Goal: Task Accomplishment & Management: Complete application form

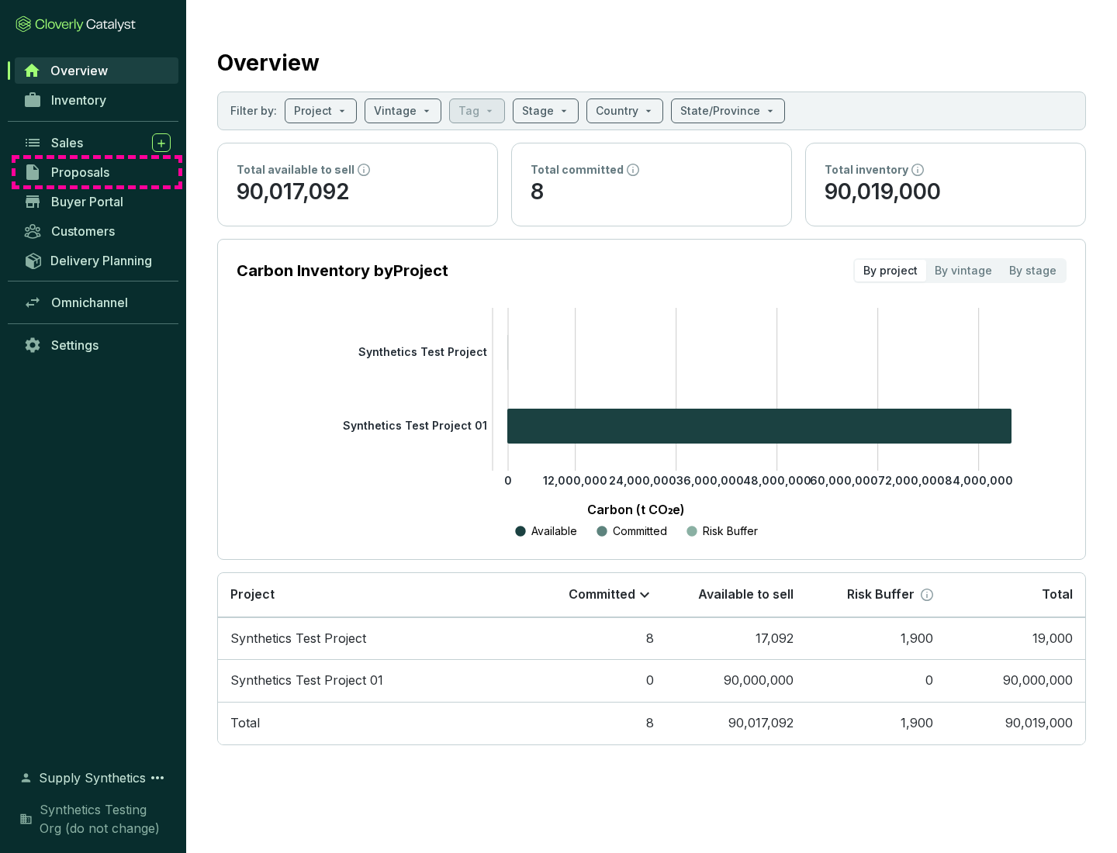
click at [97, 172] on span "Proposals" at bounding box center [80, 172] width 58 height 16
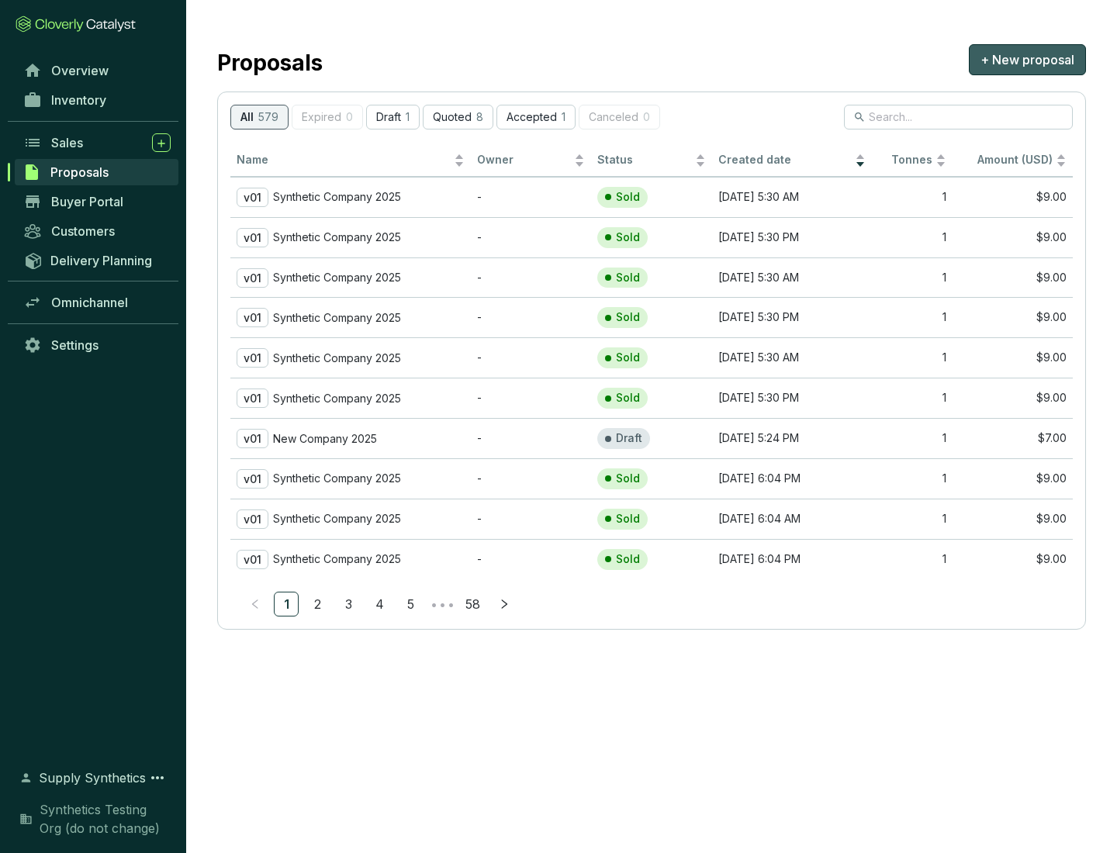
click at [1027, 60] on span "+ New proposal" at bounding box center [1027, 59] width 94 height 19
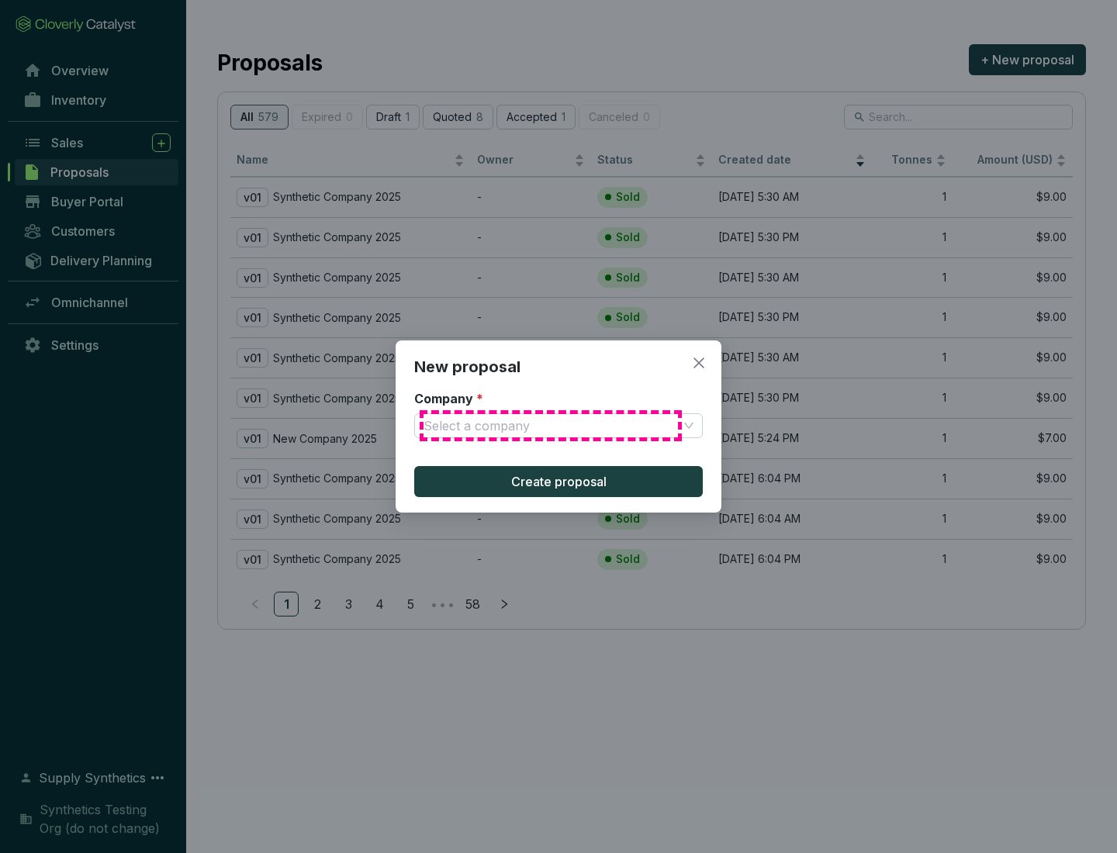
click at [551, 426] on input "Company *" at bounding box center [550, 425] width 254 height 23
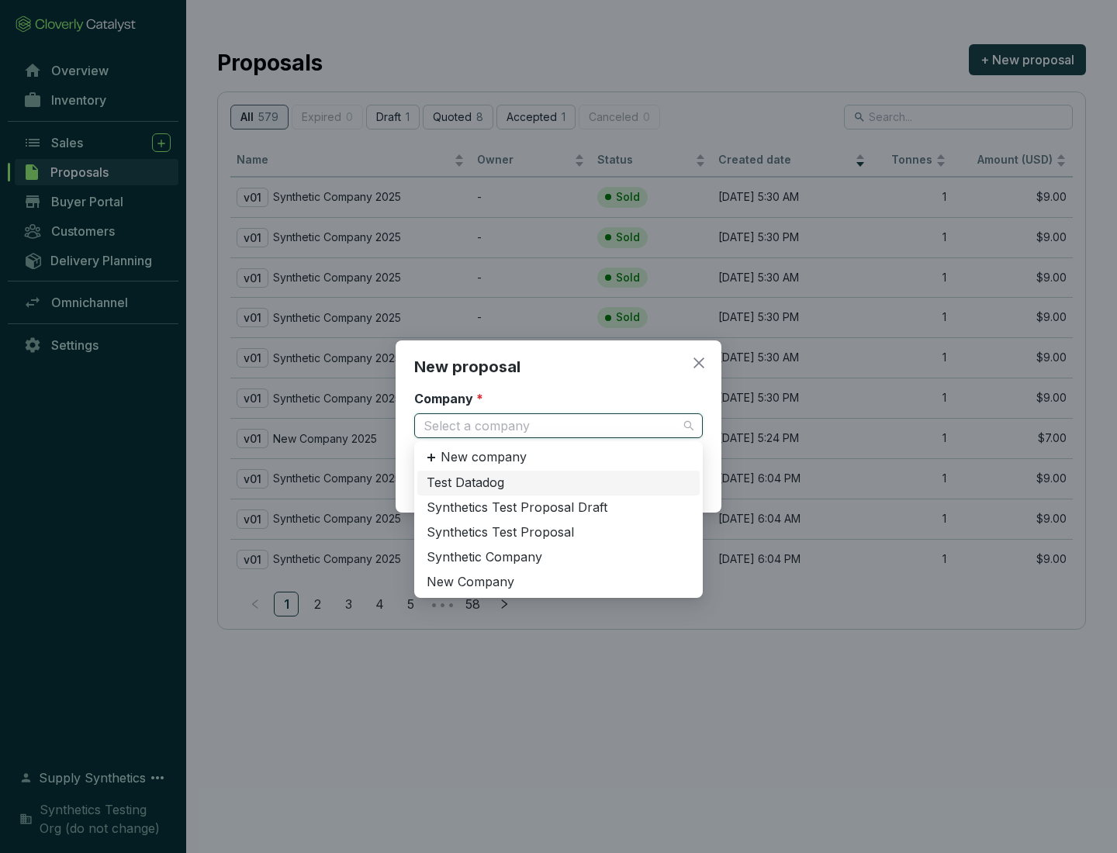
click at [558, 557] on div "Synthetic Company" at bounding box center [559, 557] width 264 height 17
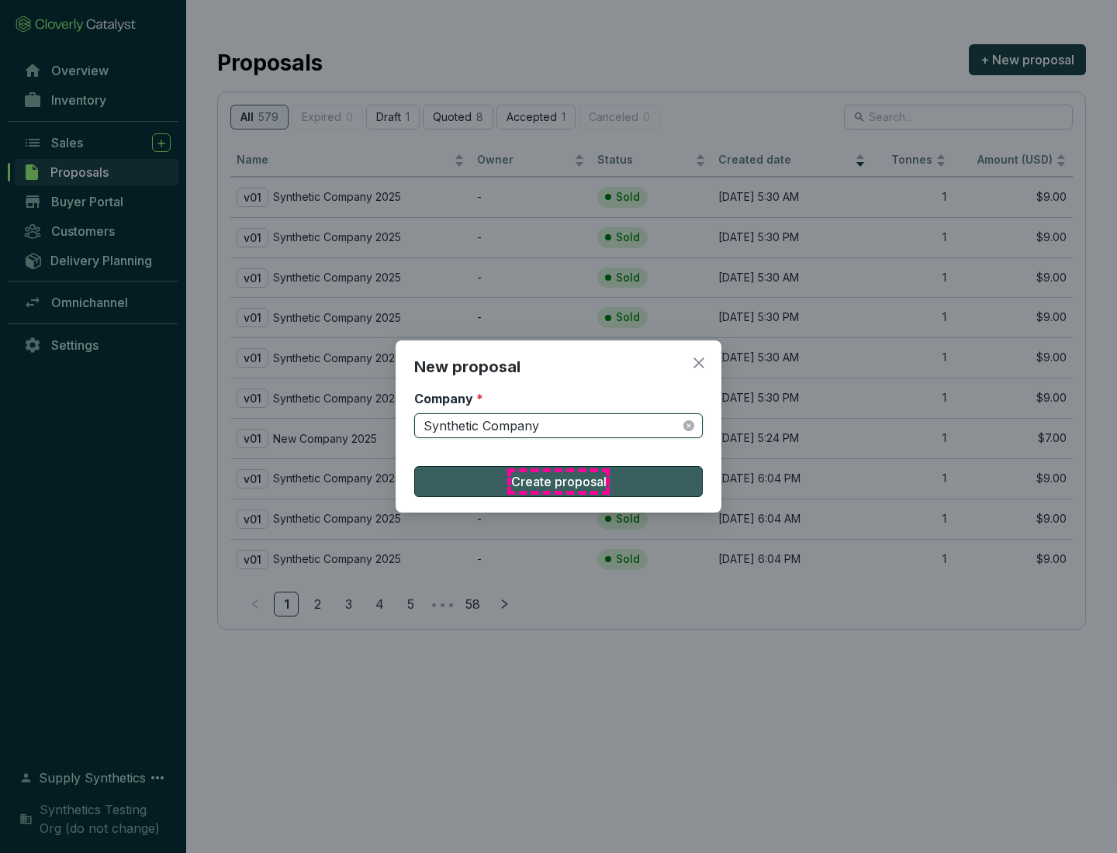
click at [558, 482] on span "Create proposal" at bounding box center [558, 481] width 95 height 19
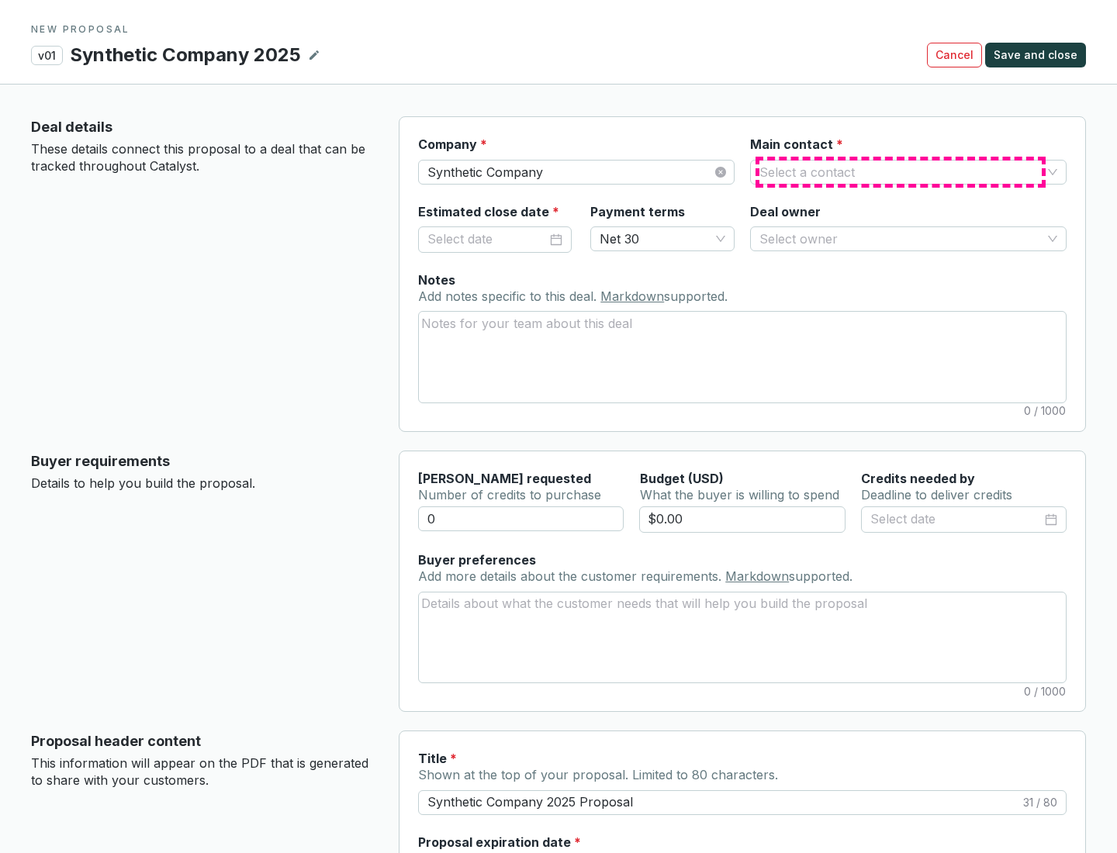
click at [900, 171] on input "Main contact *" at bounding box center [900, 172] width 282 height 23
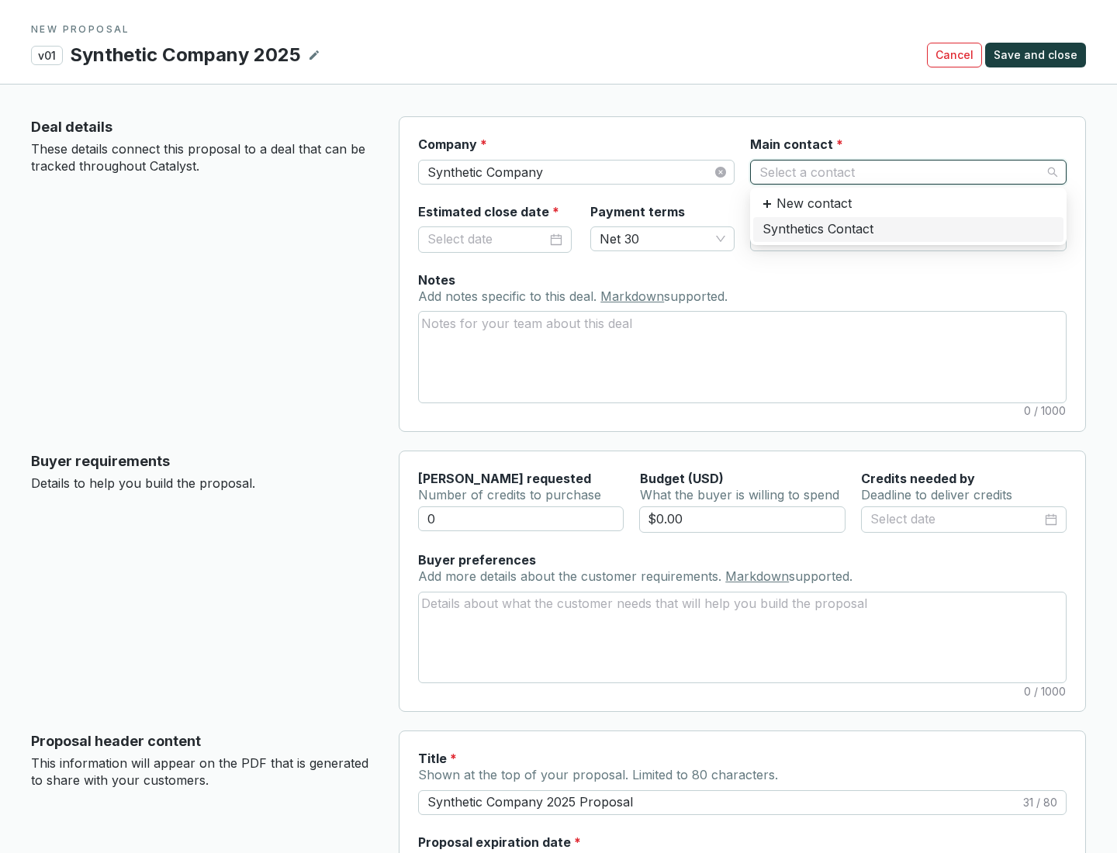
click at [907, 229] on div "Synthetics Contact" at bounding box center [908, 229] width 292 height 17
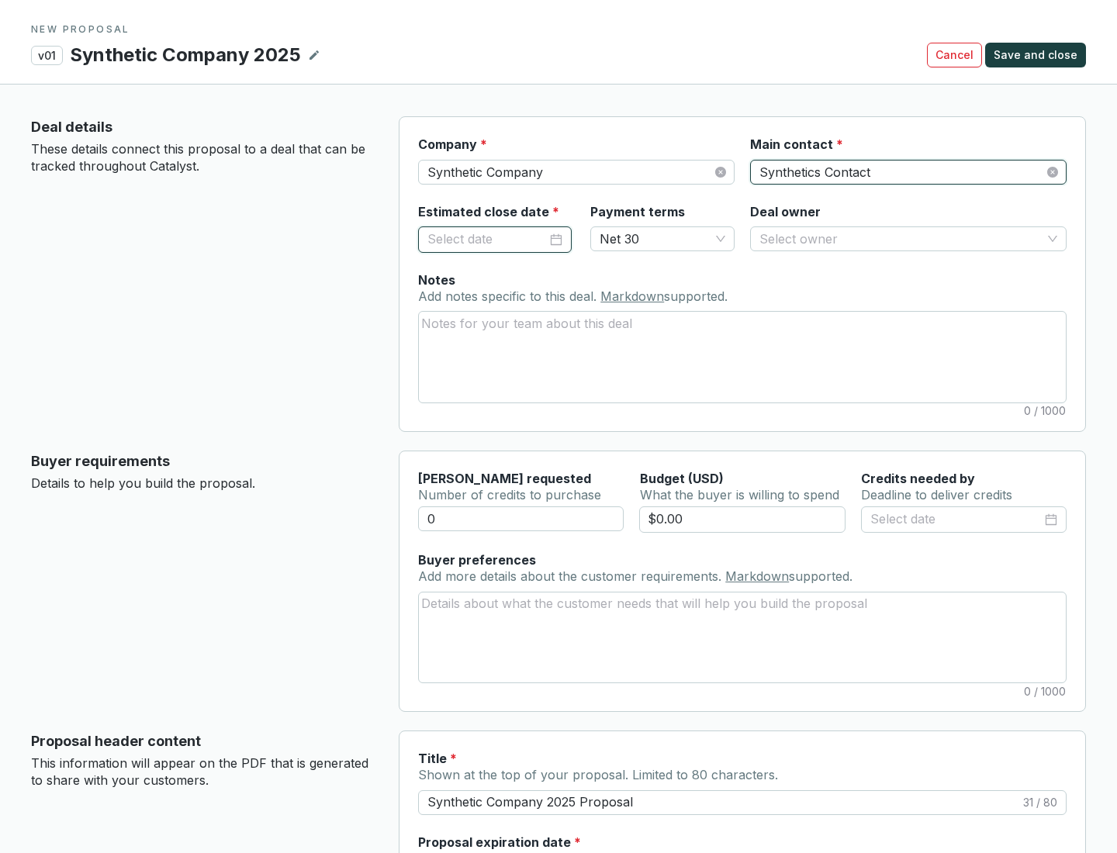
click at [487, 239] on input "Estimated close date *" at bounding box center [486, 240] width 119 height 20
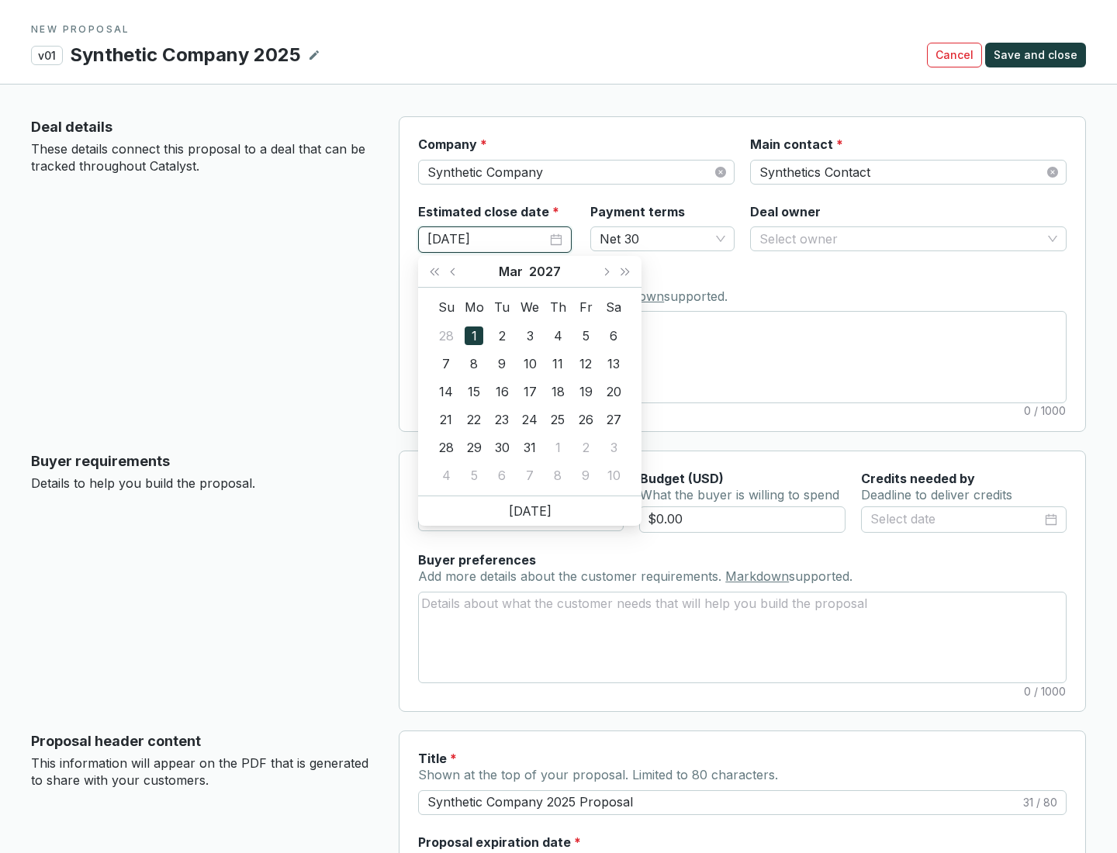
type input "[DATE]"
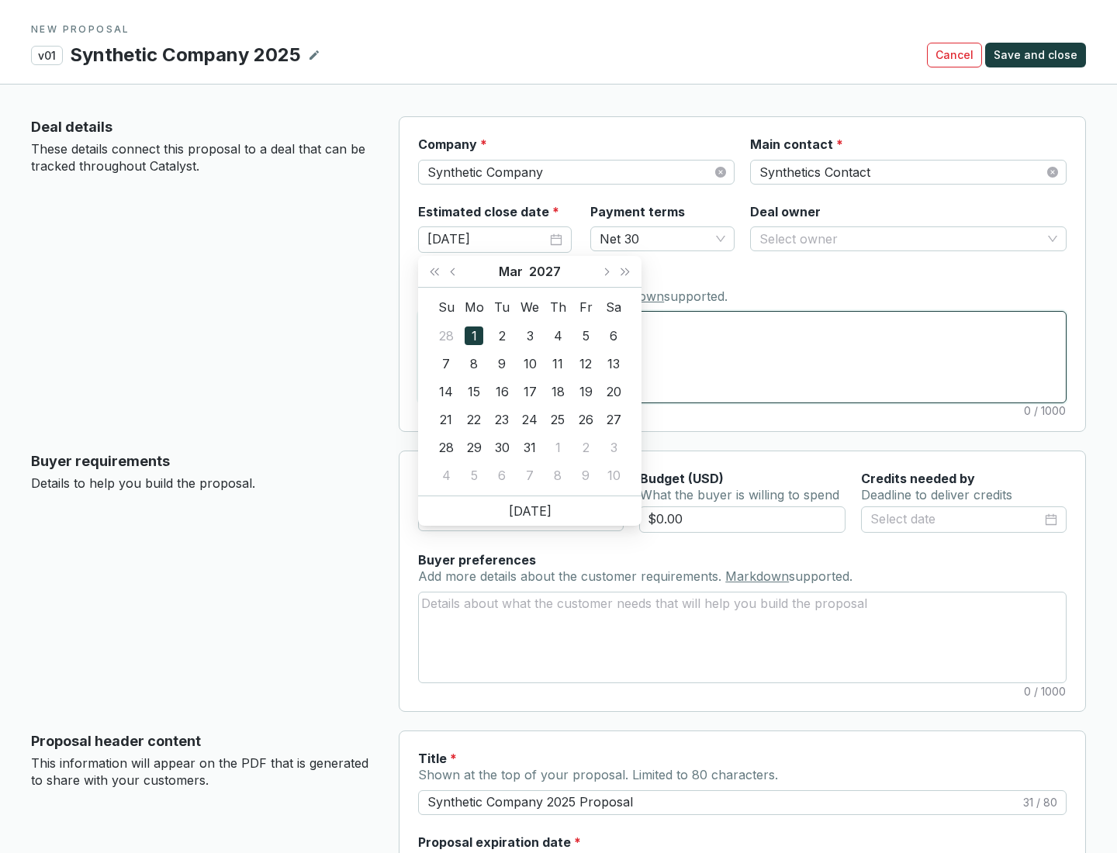
click at [742, 357] on textarea "Notes Add notes specific to this deal. Markdown supported." at bounding box center [742, 357] width 647 height 90
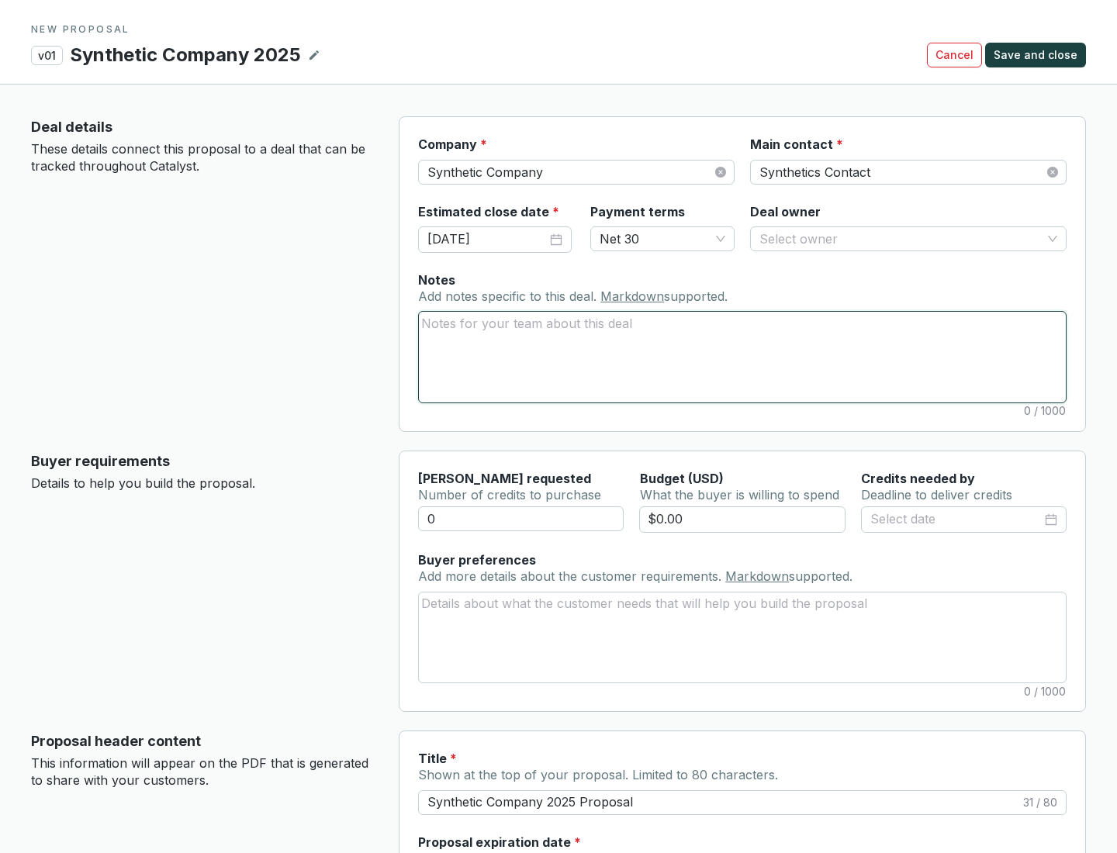
scroll to position [92, 0]
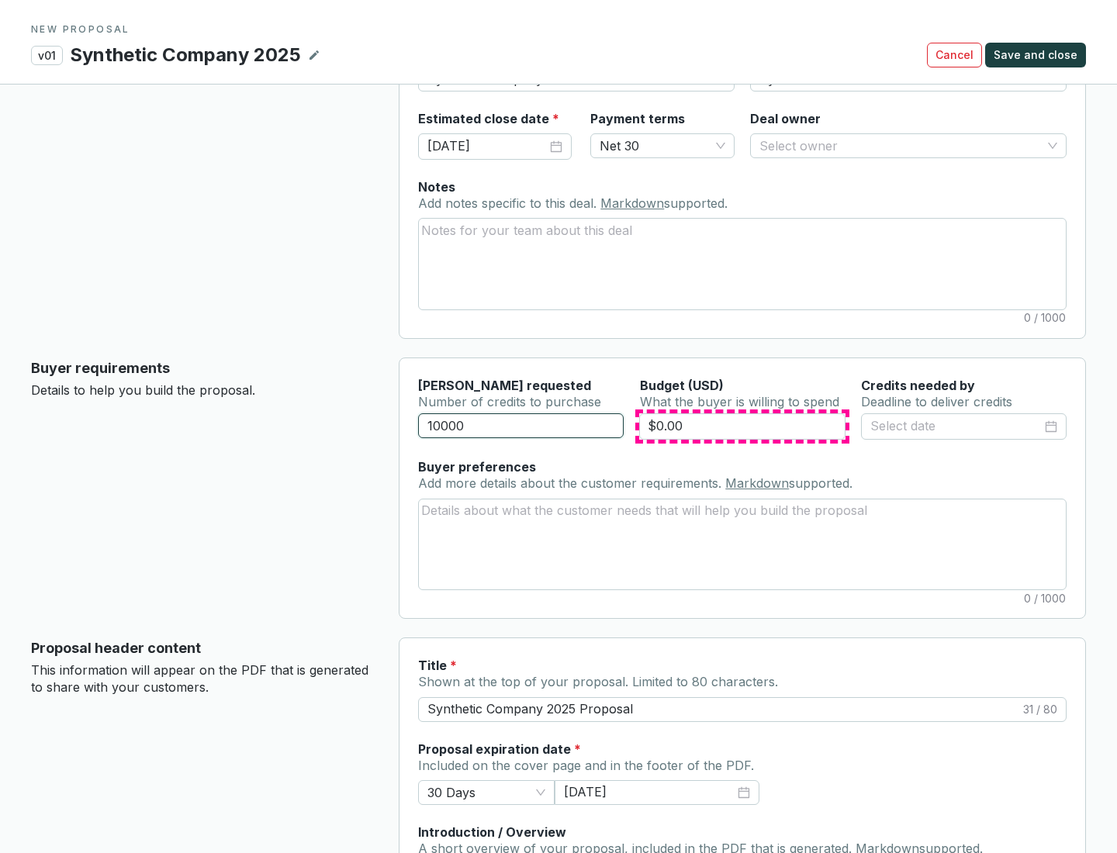
type input "10000"
type input "$0.00"
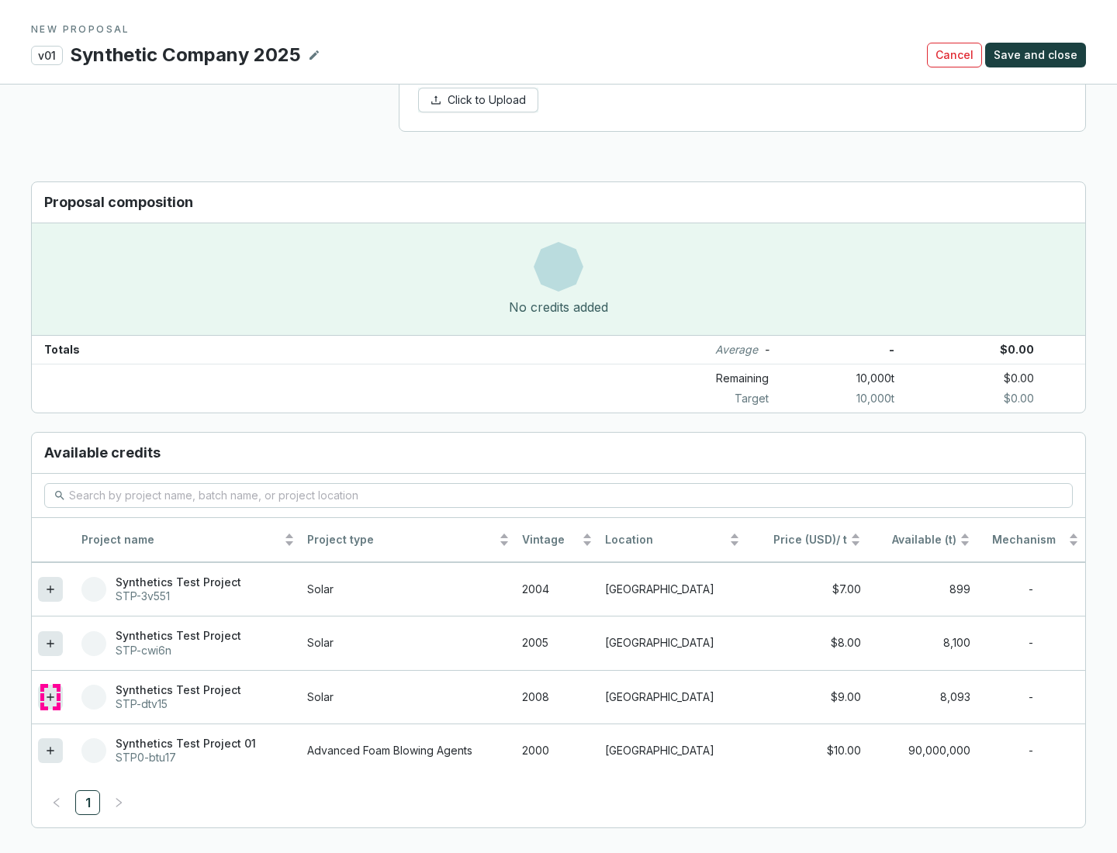
click at [50, 697] on icon at bounding box center [50, 696] width 7 height 7
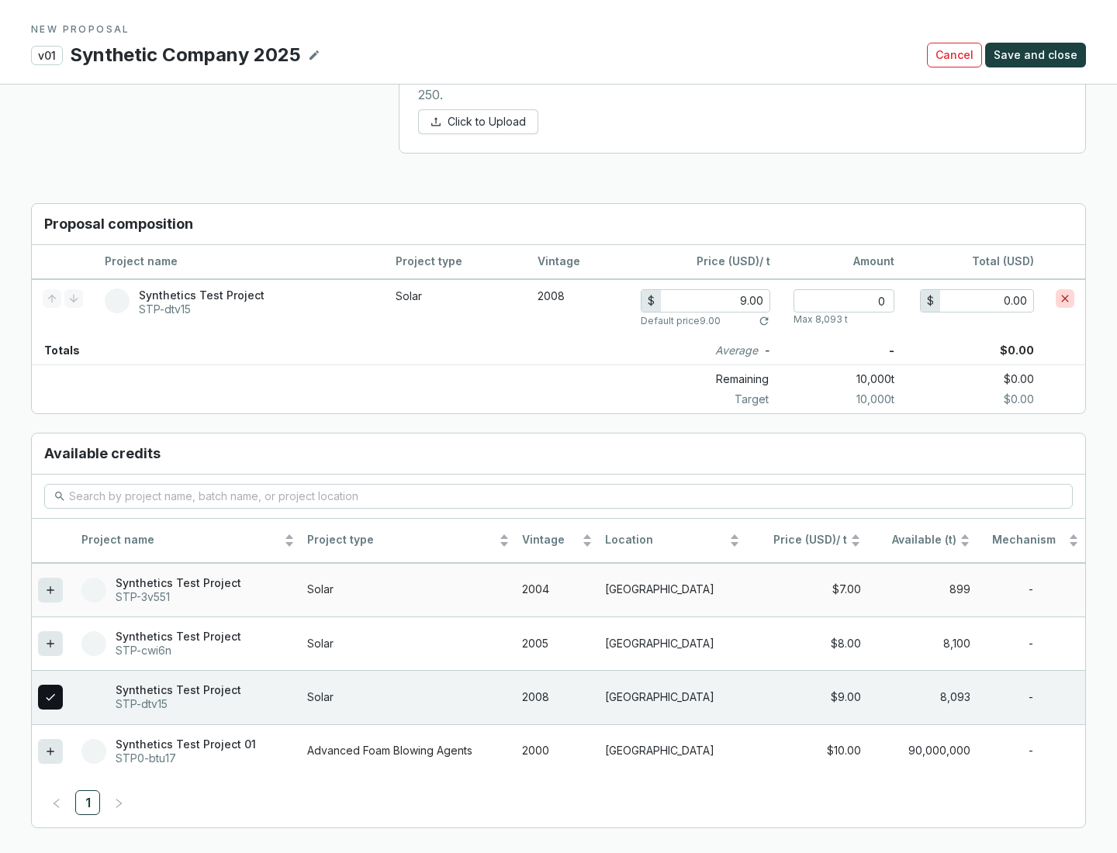
scroll to position [892, 0]
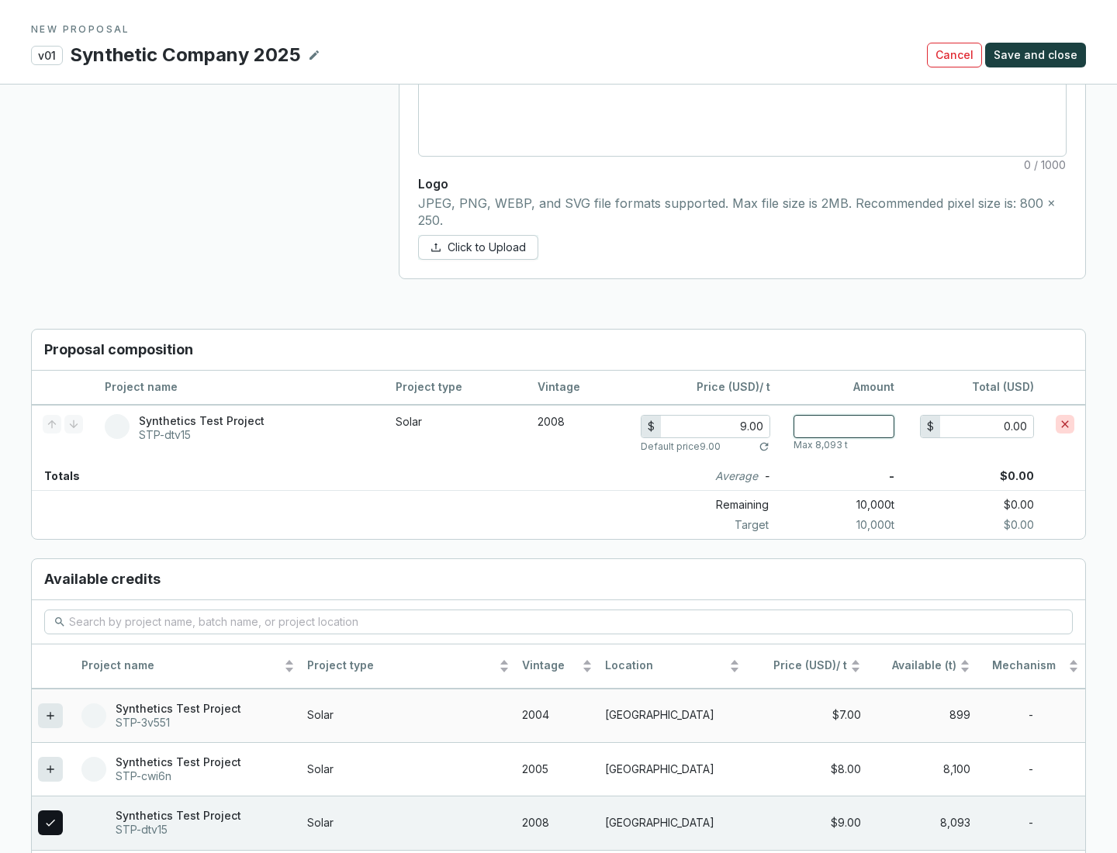
type input "1"
type input "9.00"
type input "1"
click at [1038, 55] on span "Save and close" at bounding box center [1035, 55] width 84 height 16
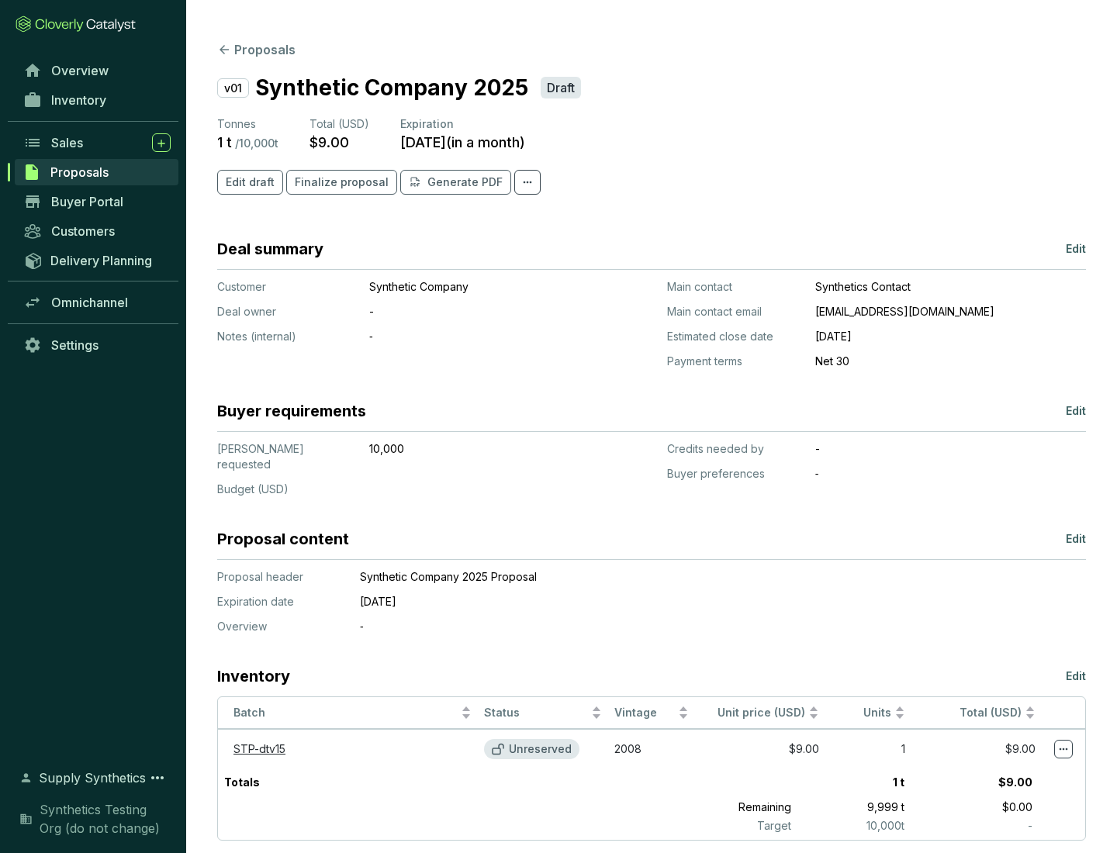
click at [337, 182] on span "Finalize proposal" at bounding box center [342, 182] width 94 height 16
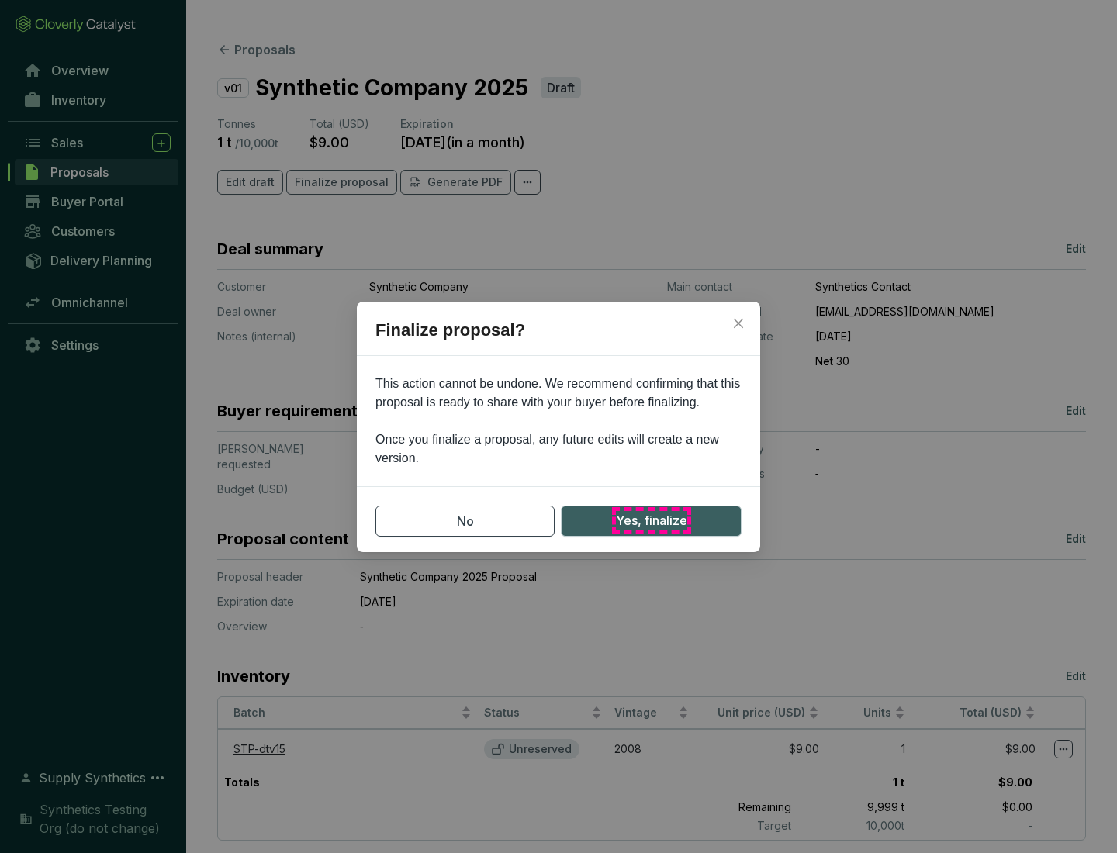
click at [651, 520] on span "Yes, finalize" at bounding box center [651, 520] width 71 height 19
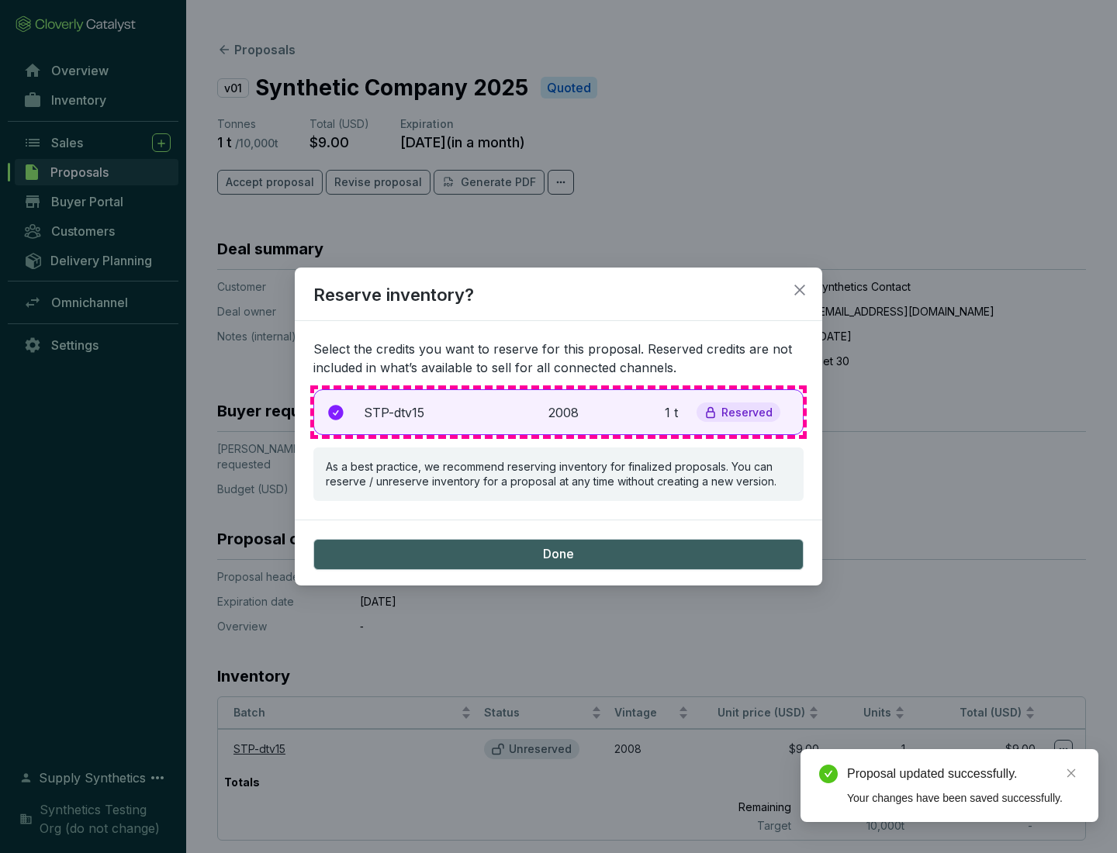
click at [558, 412] on p "2008" at bounding box center [565, 412] width 34 height 19
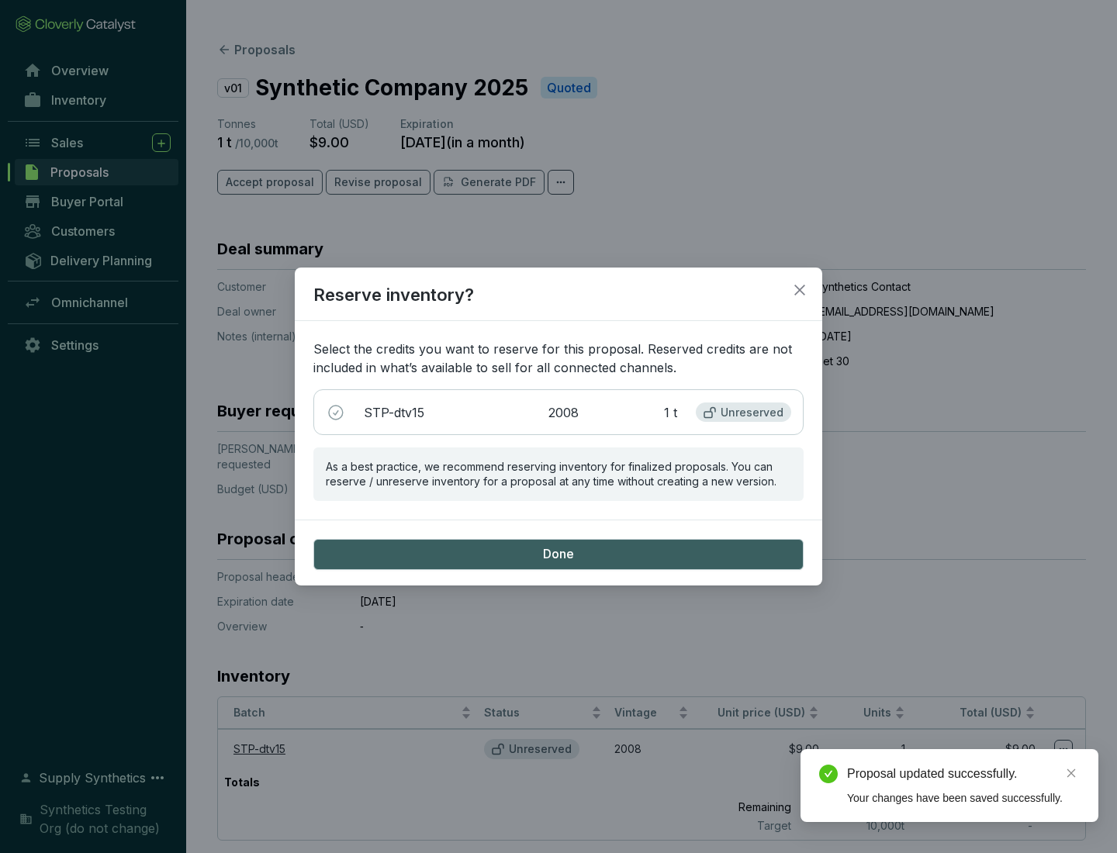
click at [558, 554] on span "Done" at bounding box center [558, 554] width 31 height 17
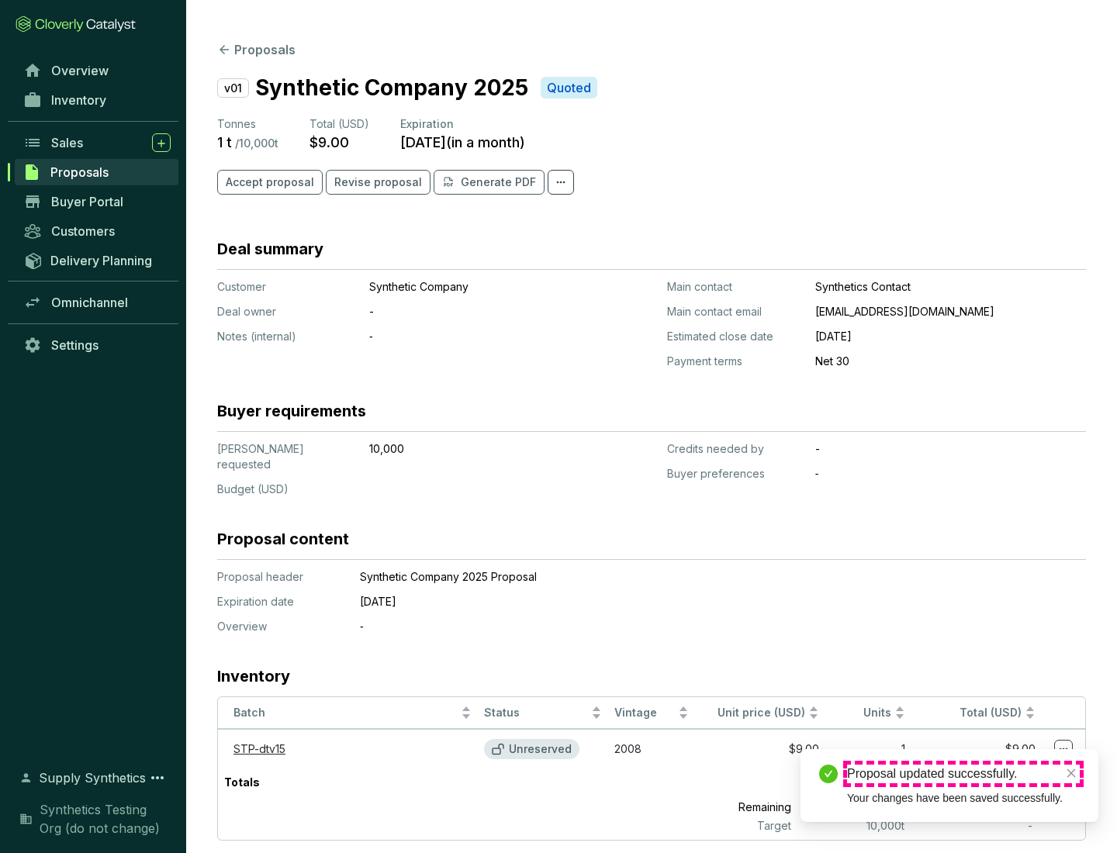
click at [963, 774] on div "Proposal updated successfully." at bounding box center [963, 774] width 233 height 19
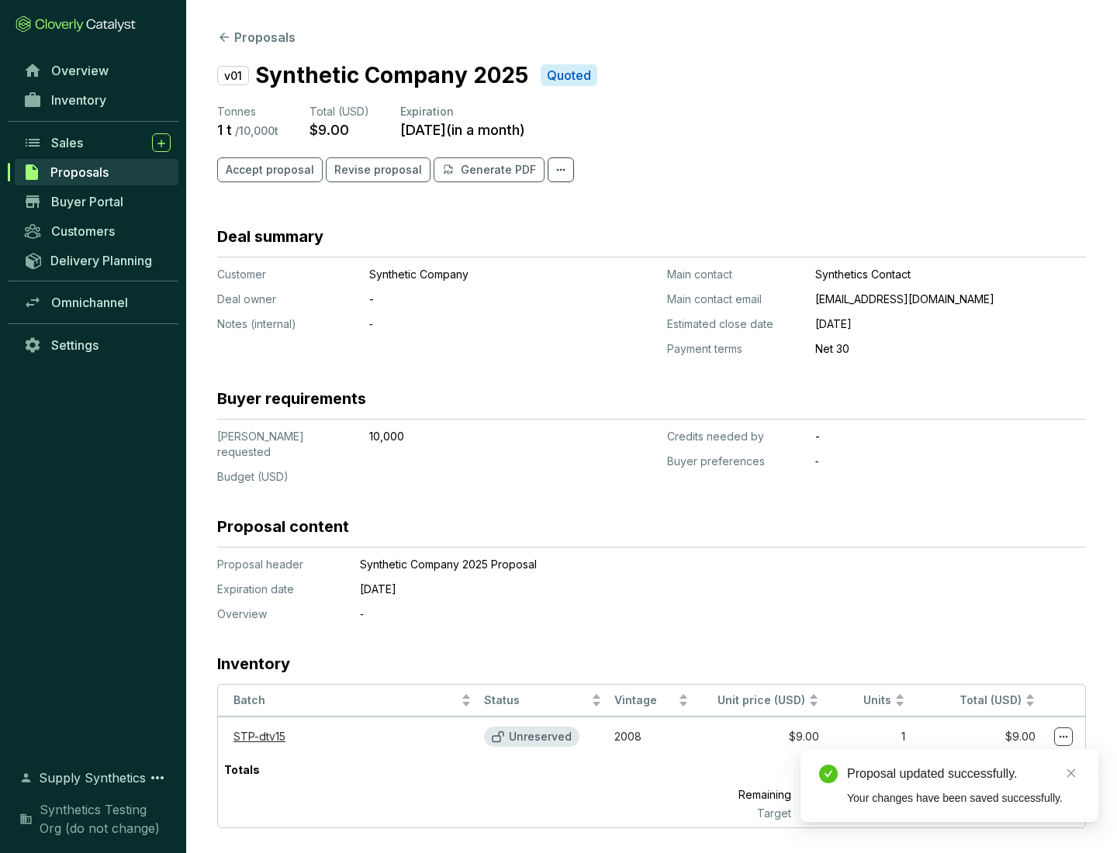
click at [1063, 736] on icon at bounding box center [1063, 737] width 9 height 2
click at [1016, 756] on div "Proposal updated successfully. Your changes have been saved successfully." at bounding box center [949, 785] width 298 height 73
click at [963, 774] on div "Proposal updated successfully." at bounding box center [963, 774] width 233 height 19
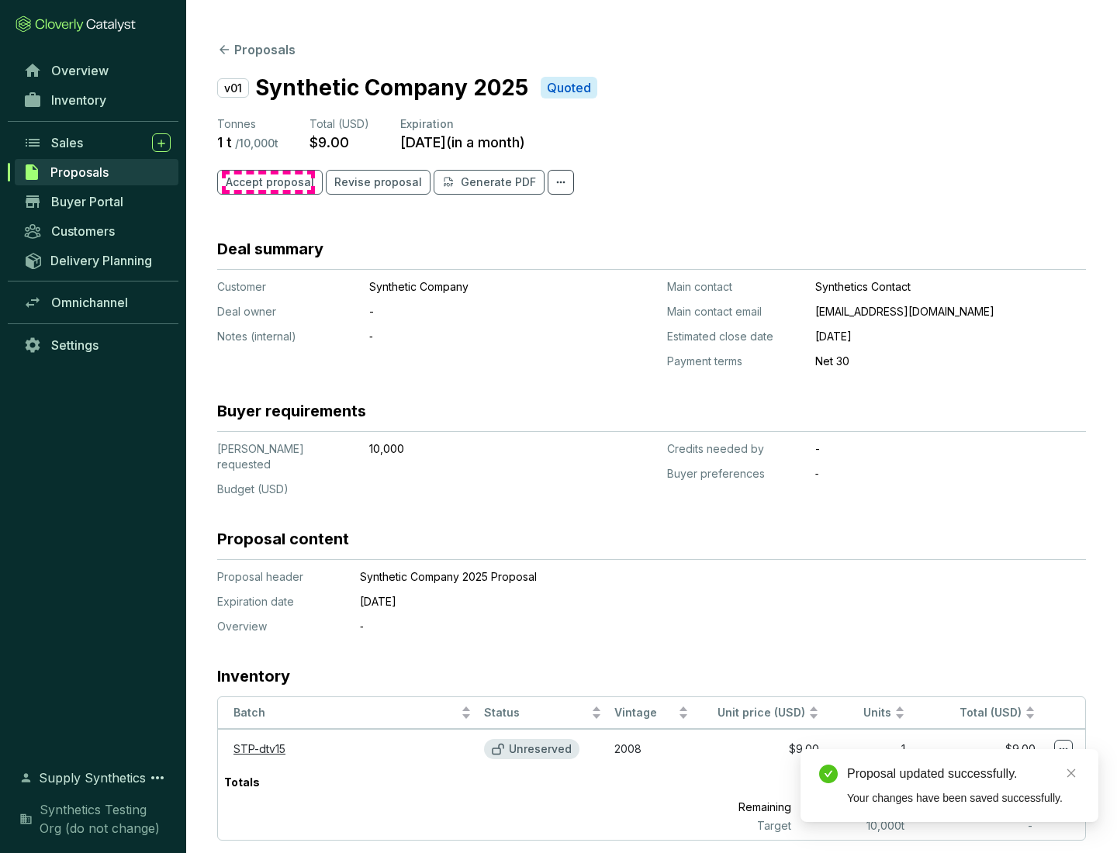
click at [268, 182] on span "Accept proposal" at bounding box center [270, 182] width 88 height 16
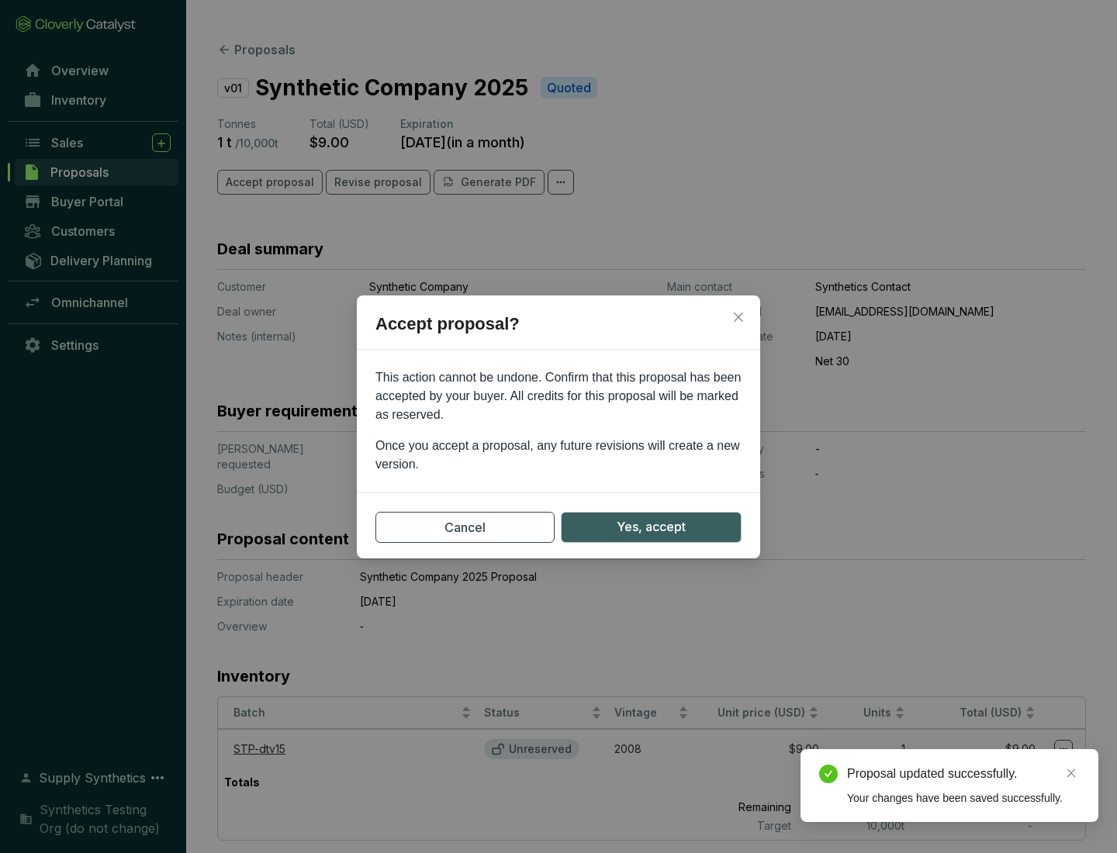
click at [651, 527] on span "Yes, accept" at bounding box center [651, 526] width 69 height 19
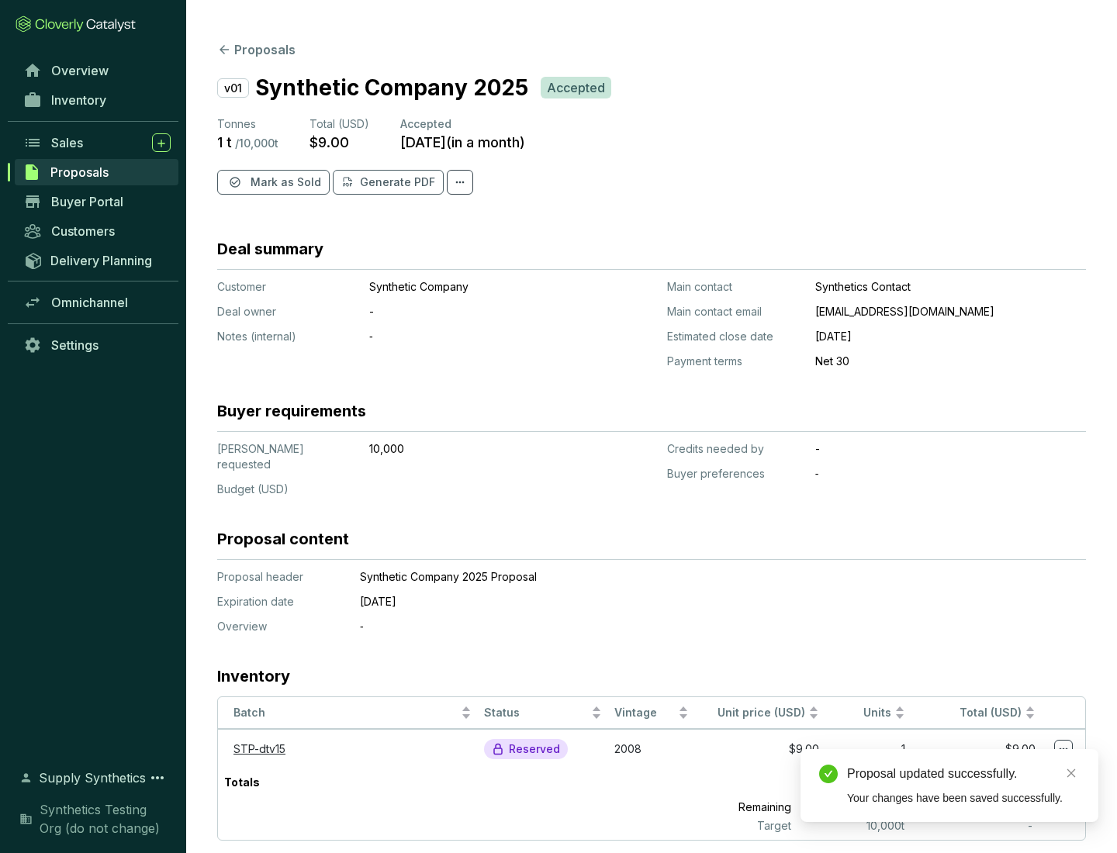
click at [284, 182] on span "Mark as Sold" at bounding box center [285, 182] width 71 height 16
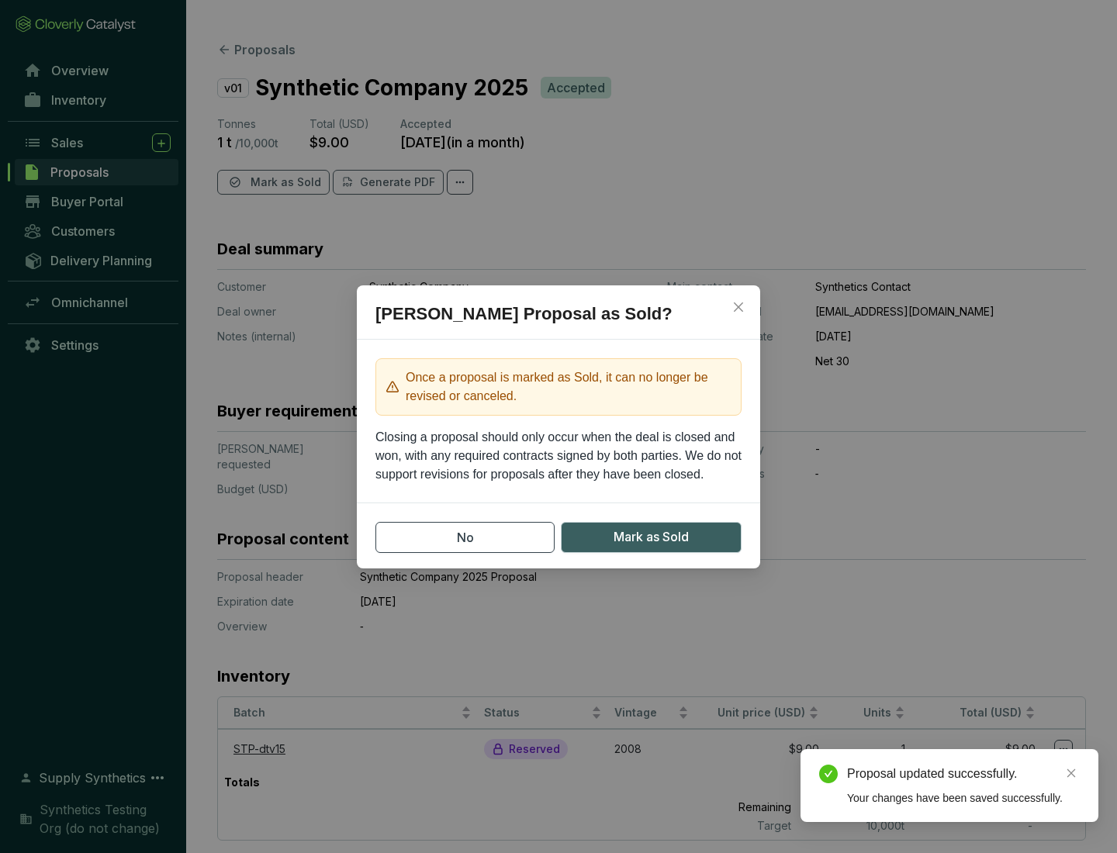
click at [651, 537] on span "Mark as Sold" at bounding box center [650, 536] width 75 height 19
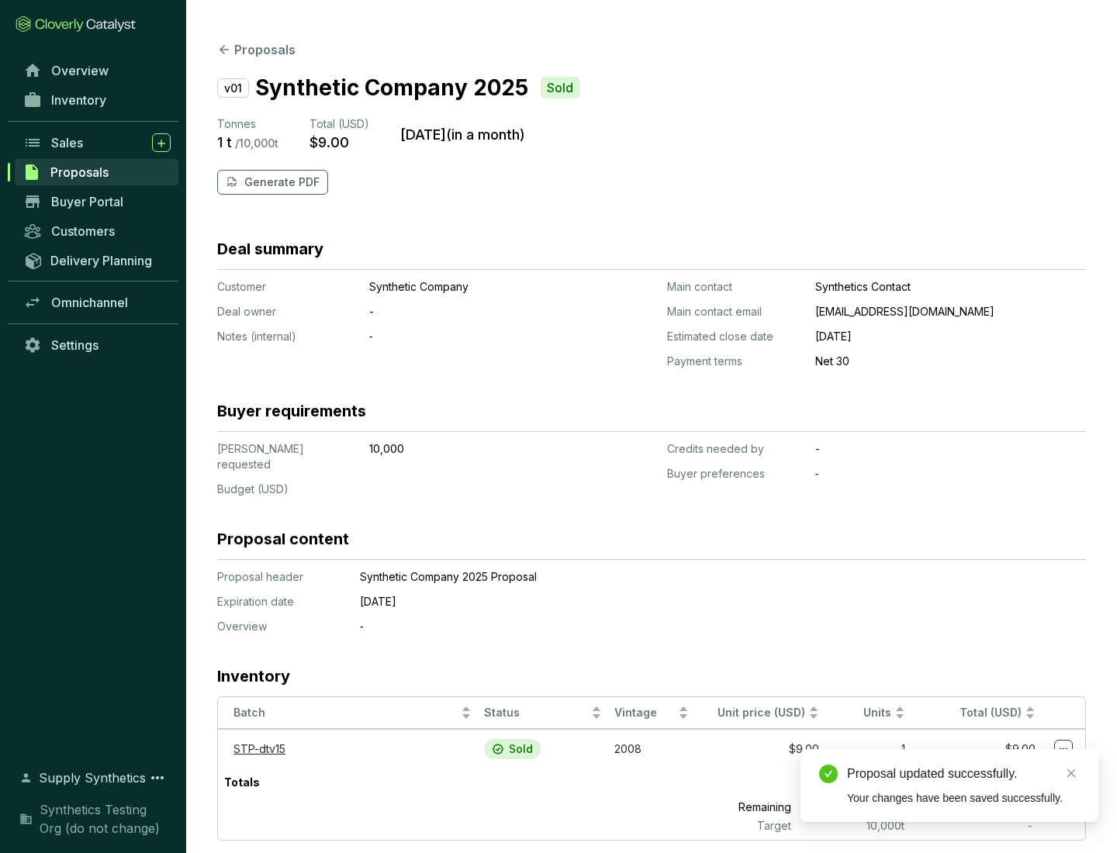
click at [280, 182] on p "Generate PDF" at bounding box center [281, 182] width 75 height 16
click at [963, 774] on div "Proposal updated successfully." at bounding box center [963, 774] width 233 height 19
